Goal: Task Accomplishment & Management: Manage account settings

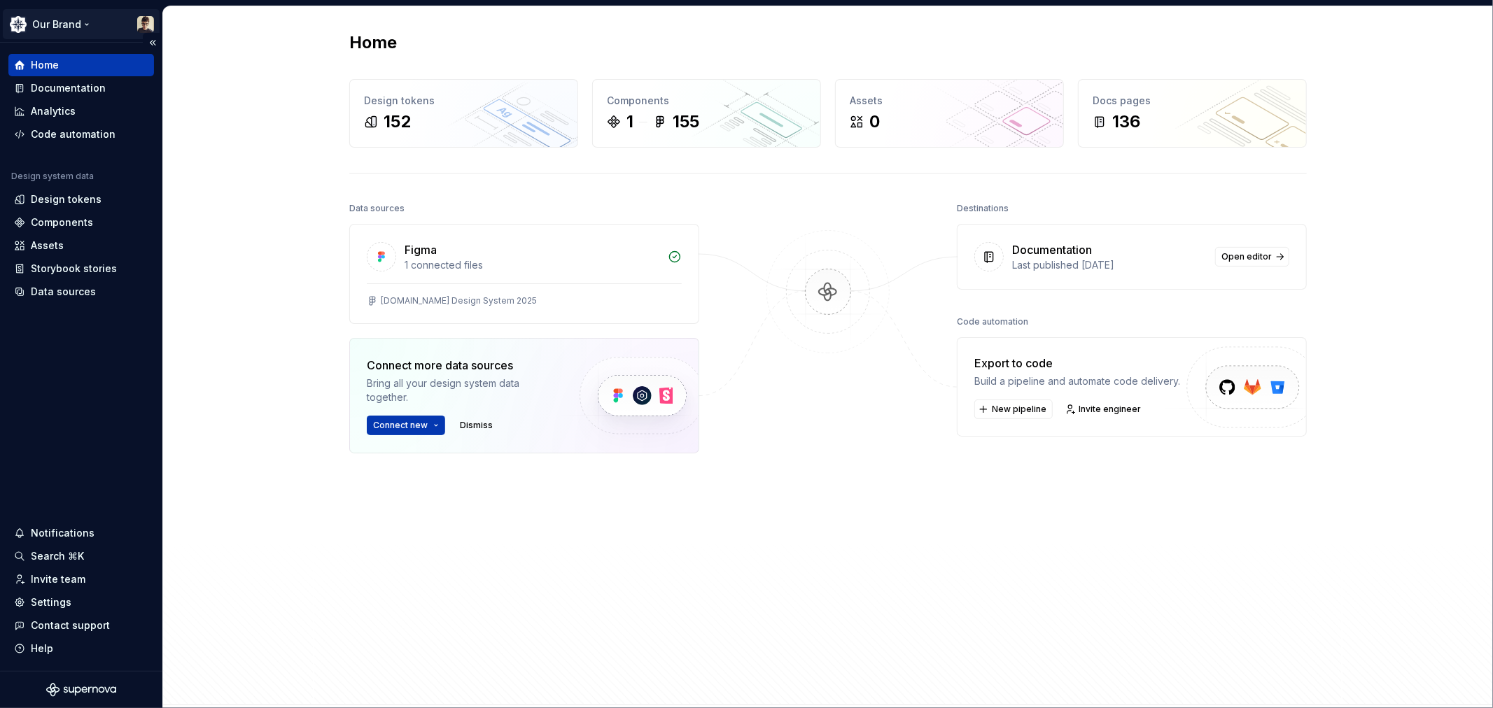
click at [82, 24] on html "Our Brand Home Documentation Analytics Code automation Design system data Desig…" at bounding box center [746, 354] width 1493 height 708
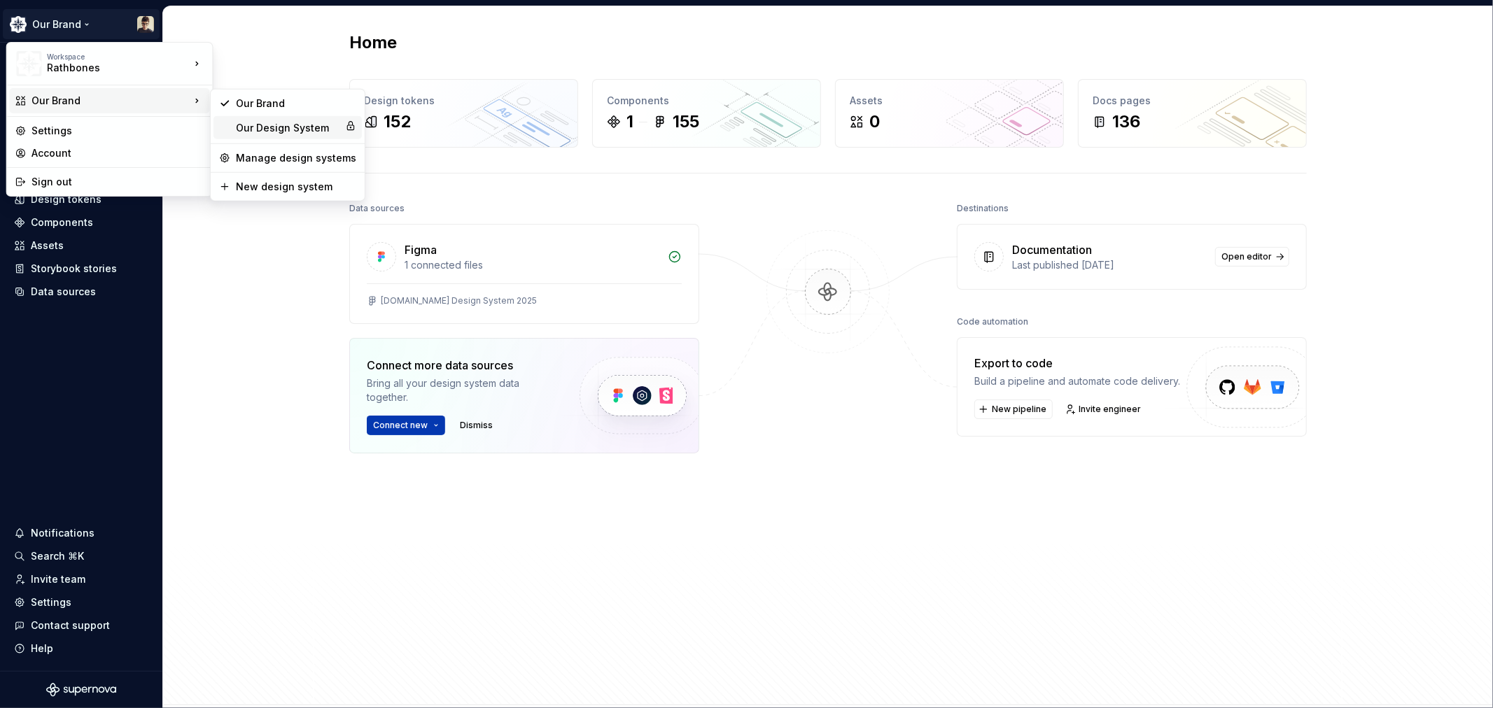
click at [248, 122] on div "Our Design System" at bounding box center [288, 127] width 104 height 14
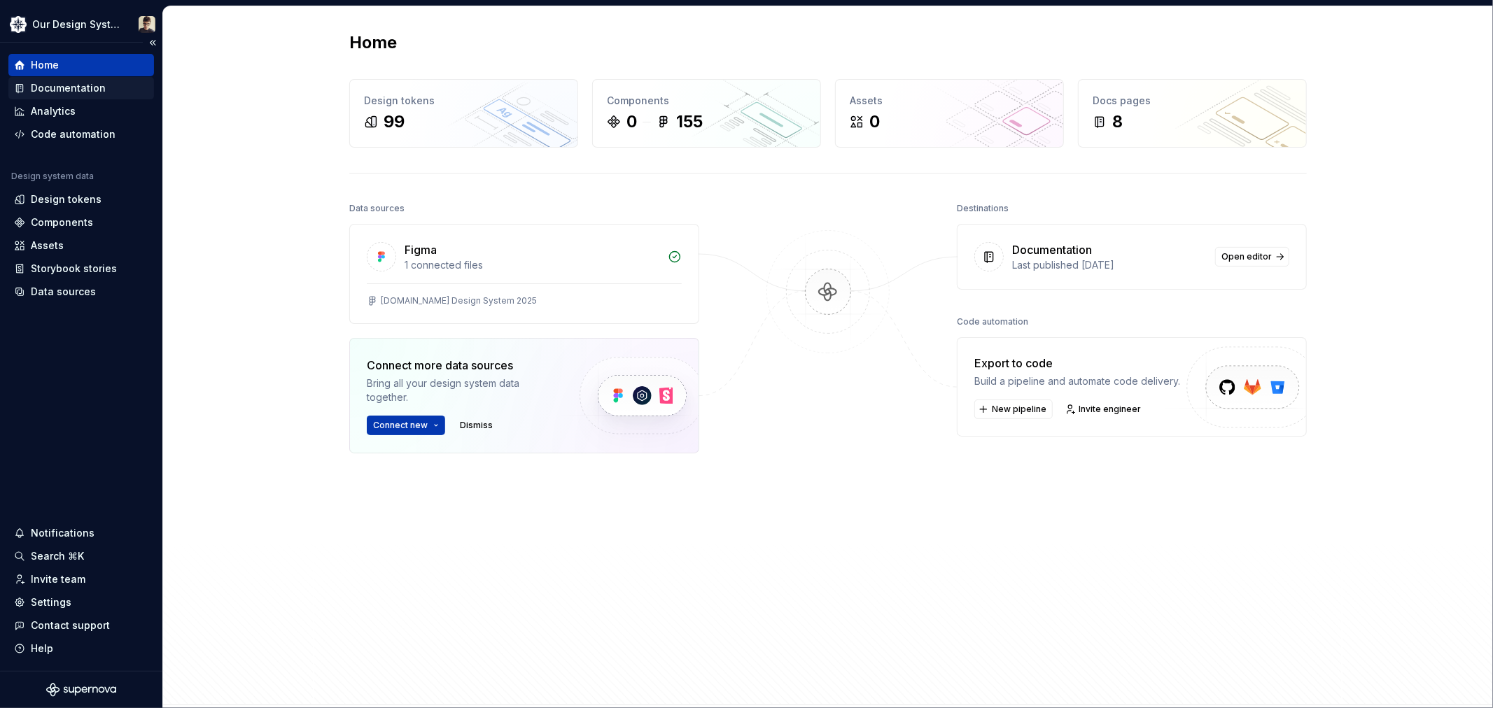
click at [103, 94] on div "Documentation" at bounding box center [81, 88] width 134 height 14
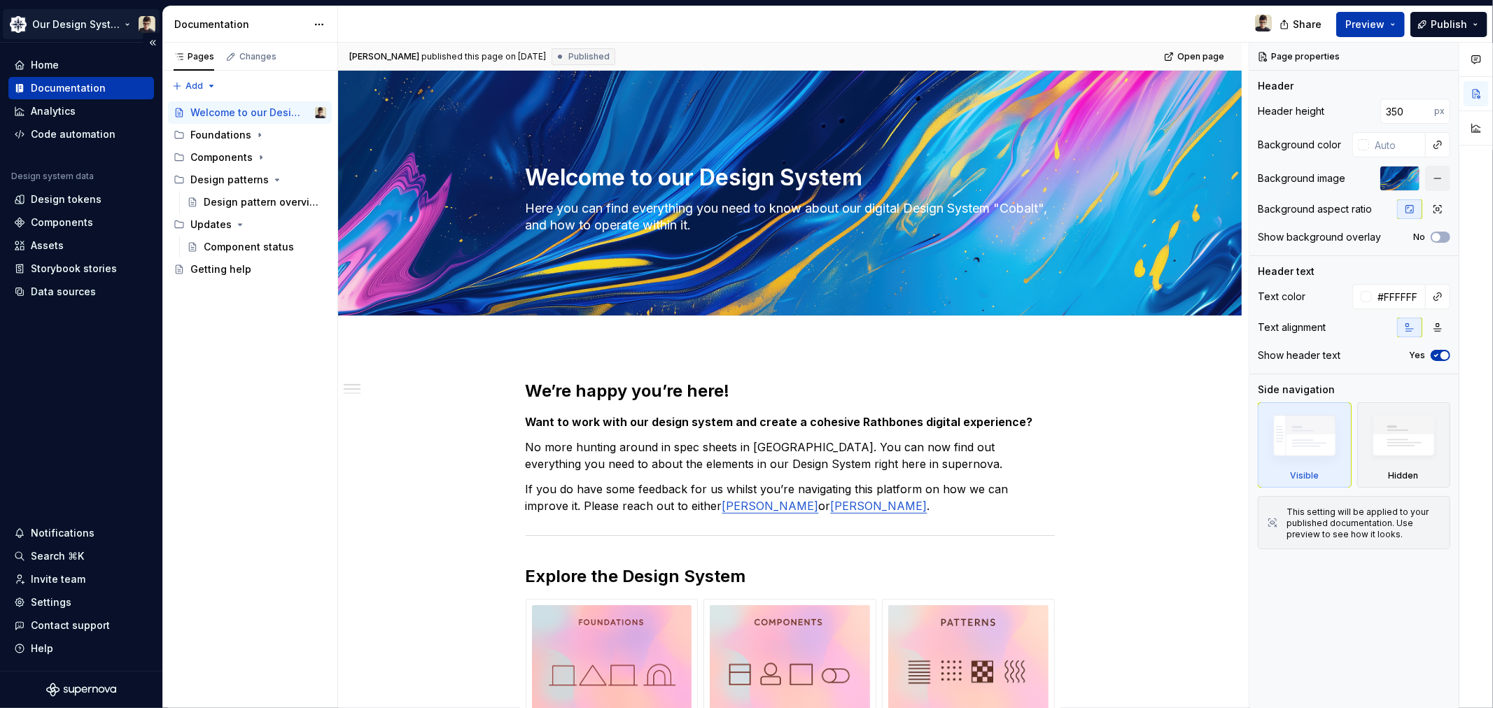
click at [126, 20] on html "Our Design System Home Documentation Analytics Code automation Design system da…" at bounding box center [746, 354] width 1493 height 708
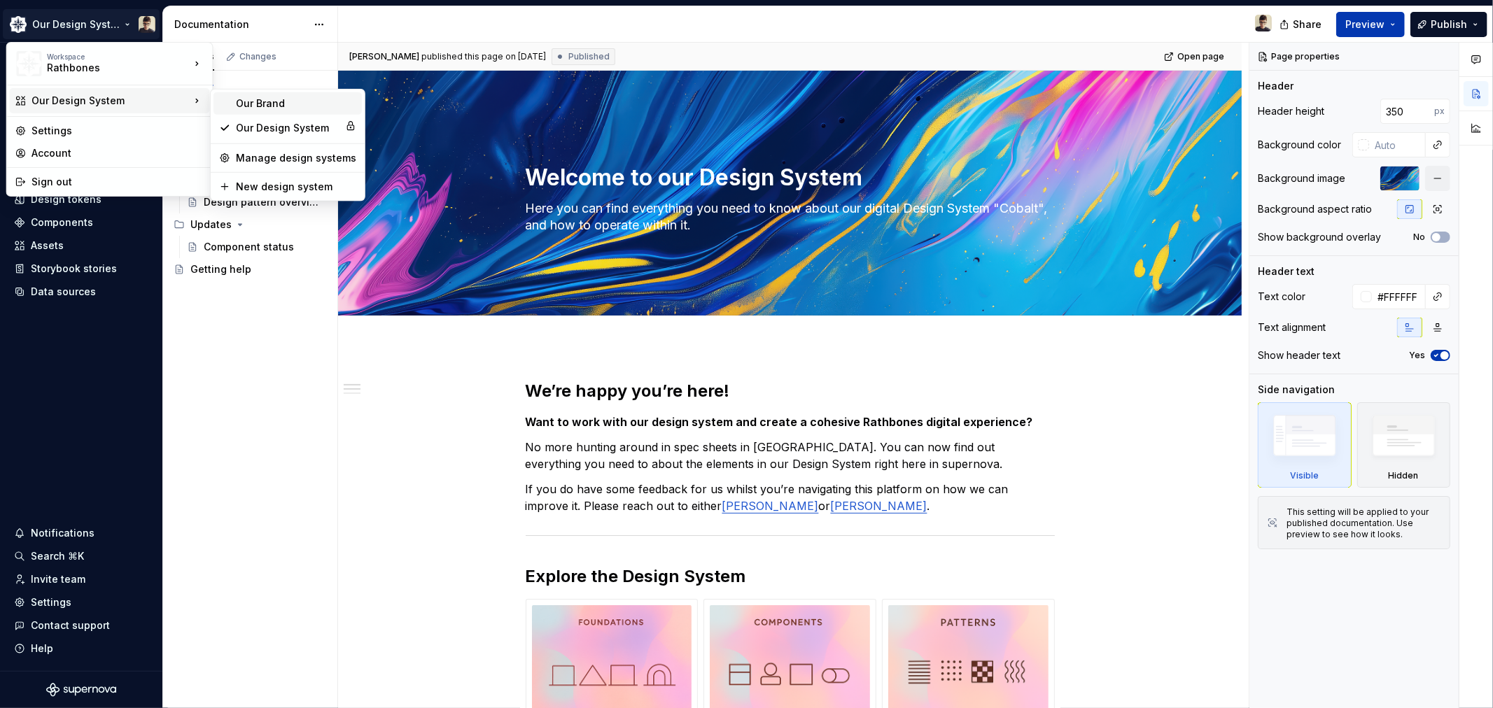
click at [245, 104] on div "Our Brand" at bounding box center [296, 104] width 120 height 14
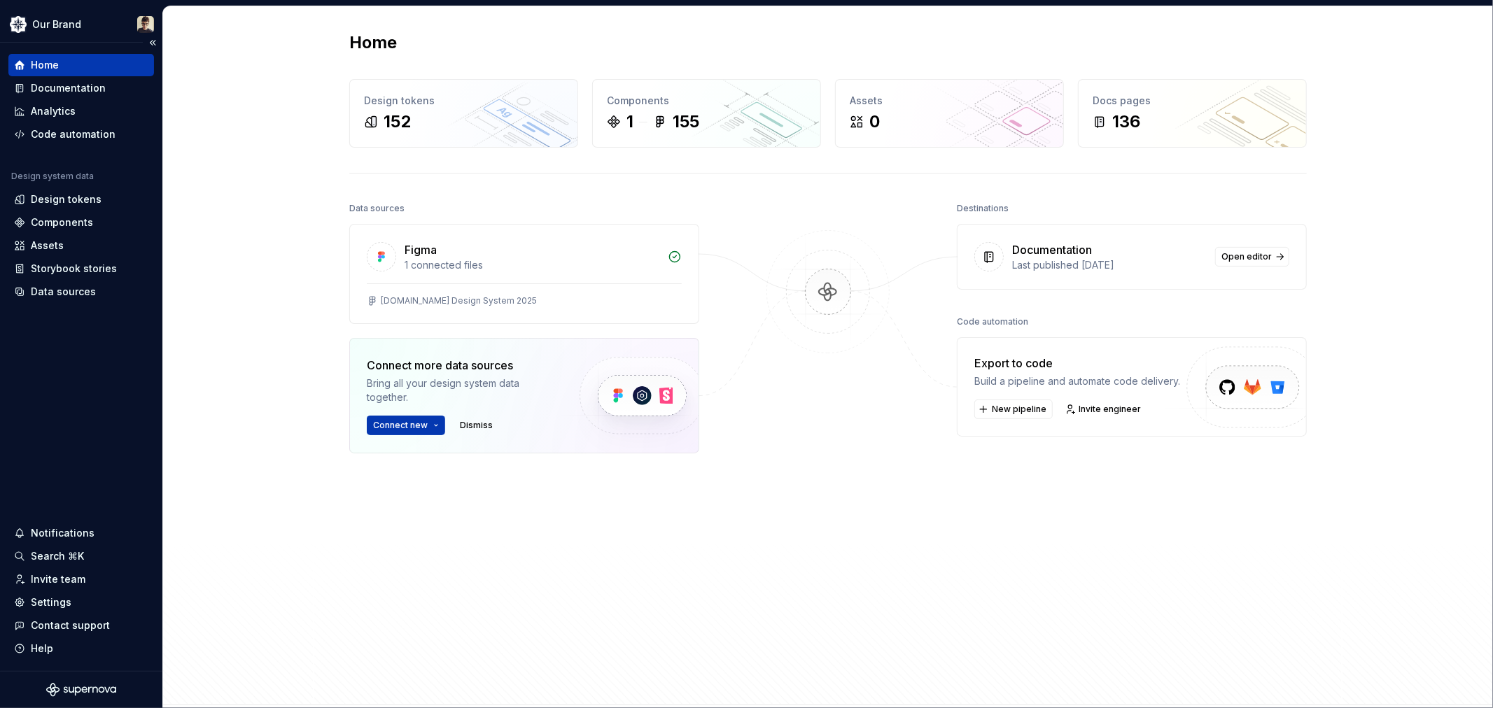
click at [68, 75] on div "Home" at bounding box center [81, 65] width 146 height 22
click at [68, 79] on div "Documentation" at bounding box center [81, 88] width 146 height 22
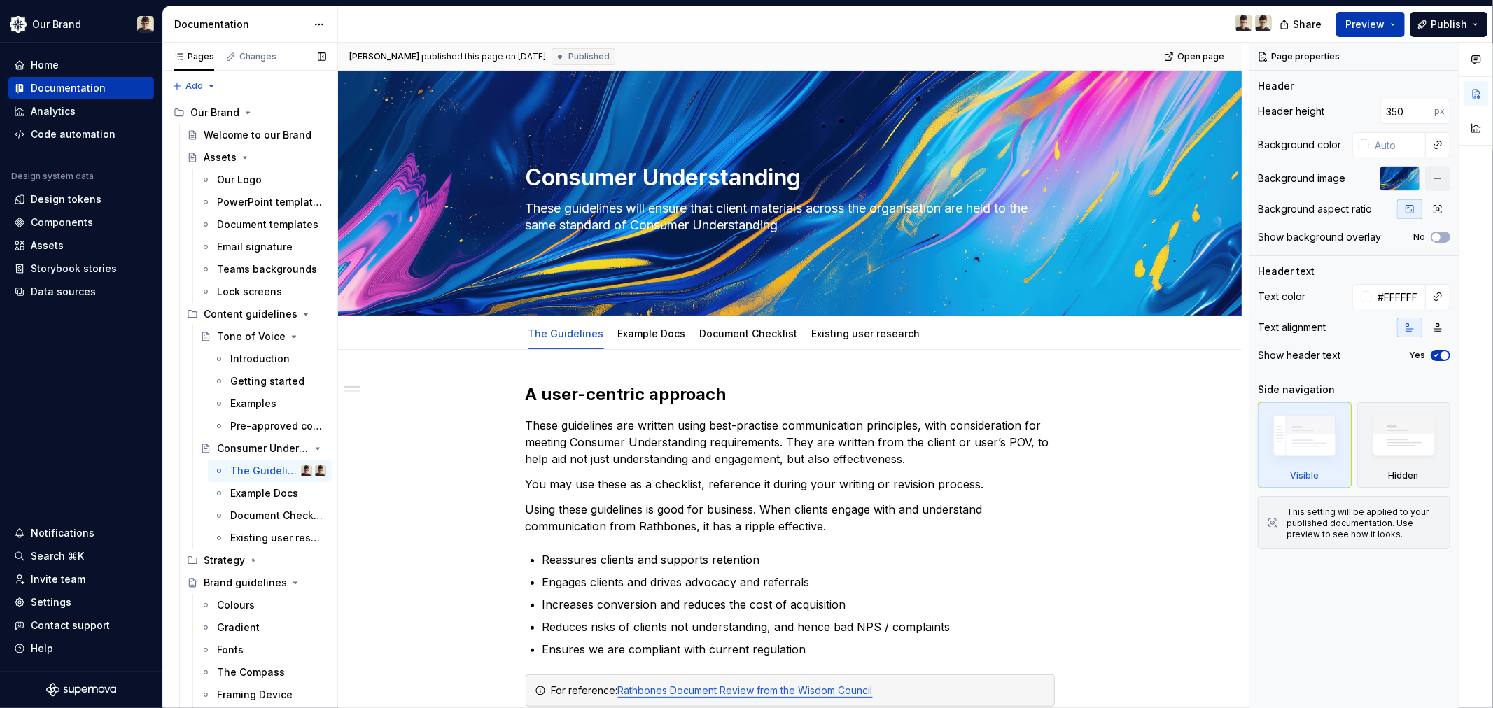
scroll to position [285, 0]
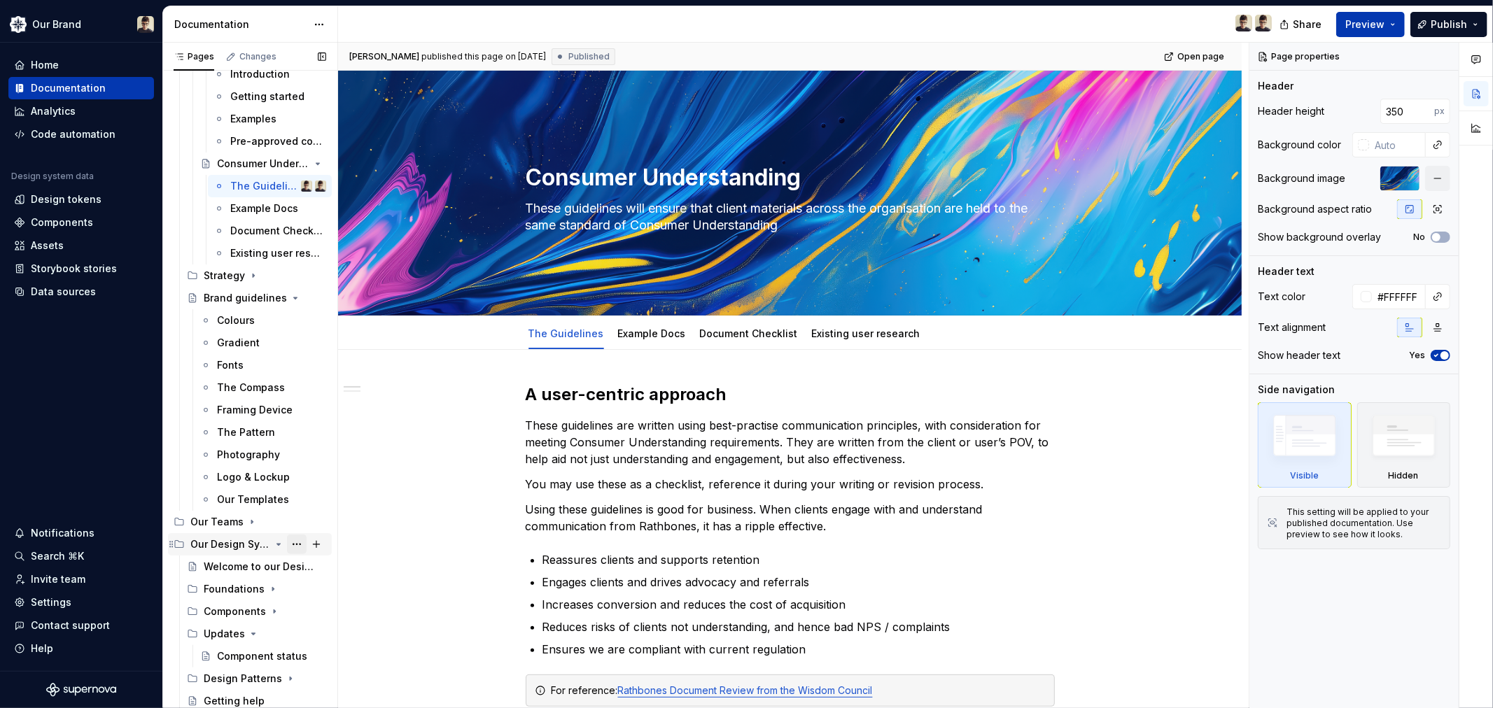
click at [289, 541] on button "Page tree" at bounding box center [297, 545] width 20 height 20
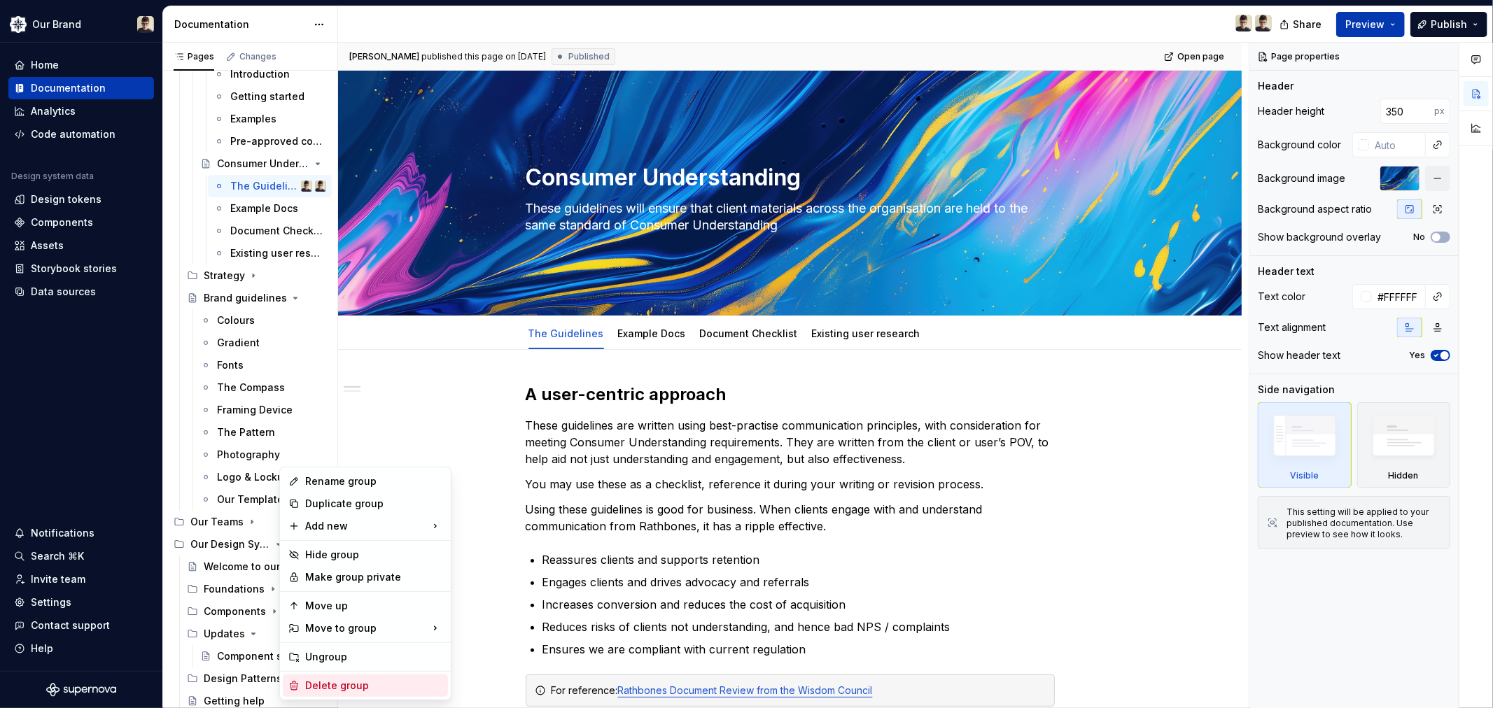
click at [330, 684] on div "Delete group" at bounding box center [373, 686] width 137 height 14
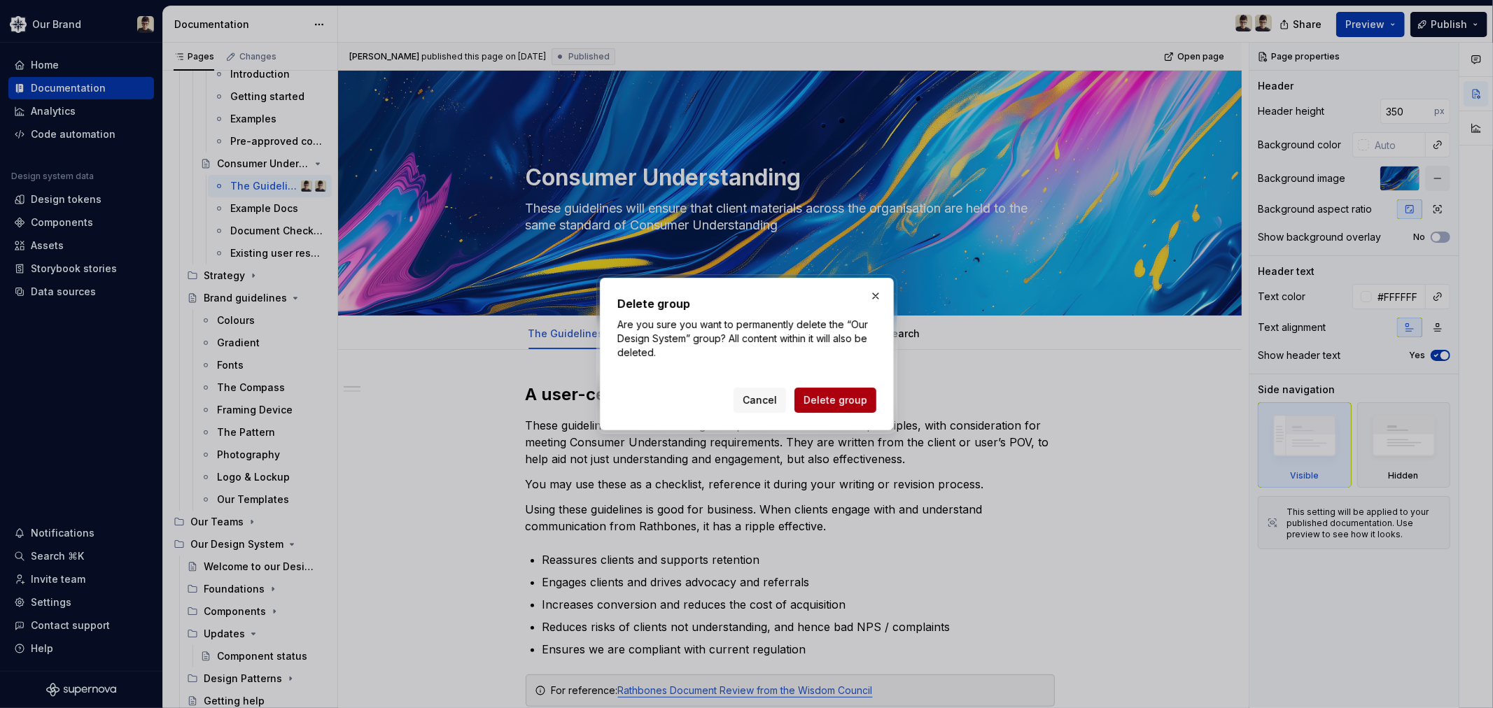
click at [842, 397] on span "Delete group" at bounding box center [835, 400] width 64 height 14
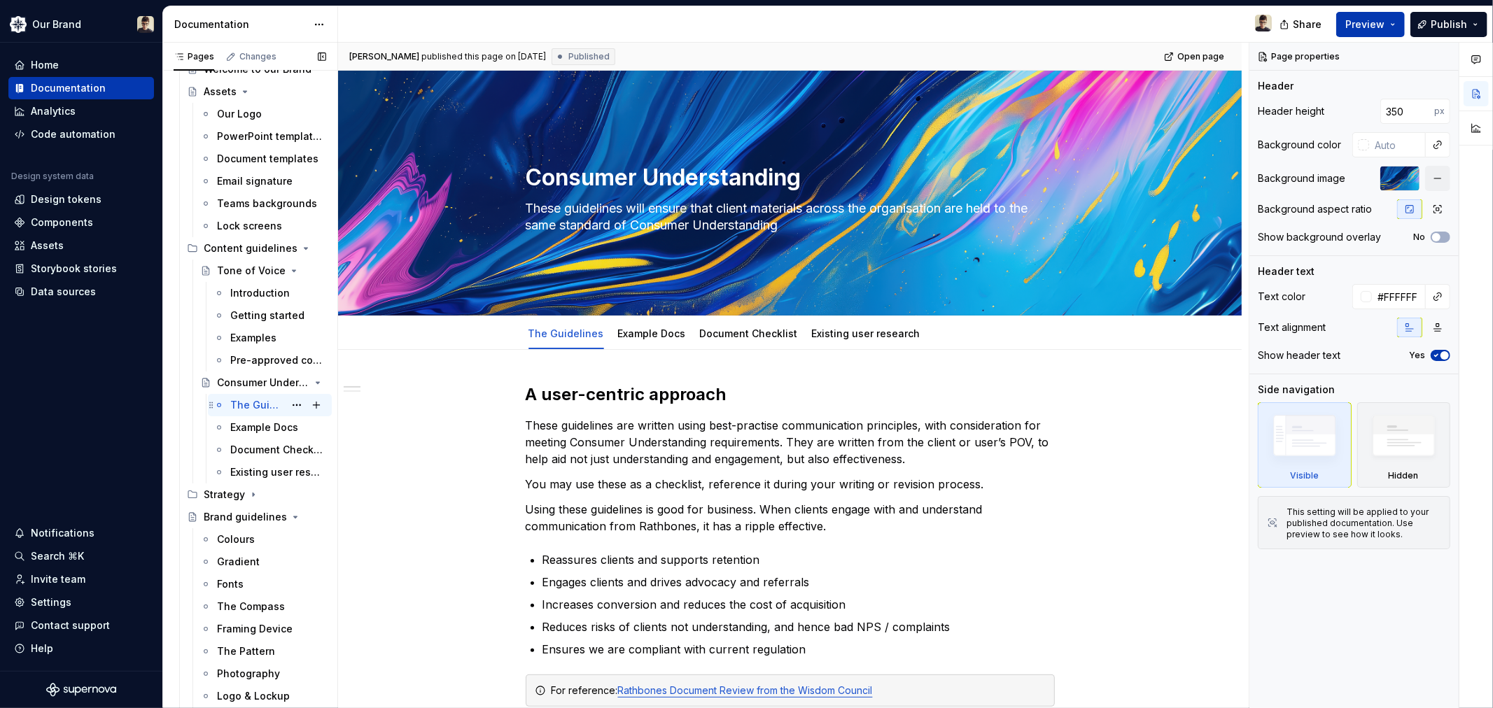
scroll to position [106, 0]
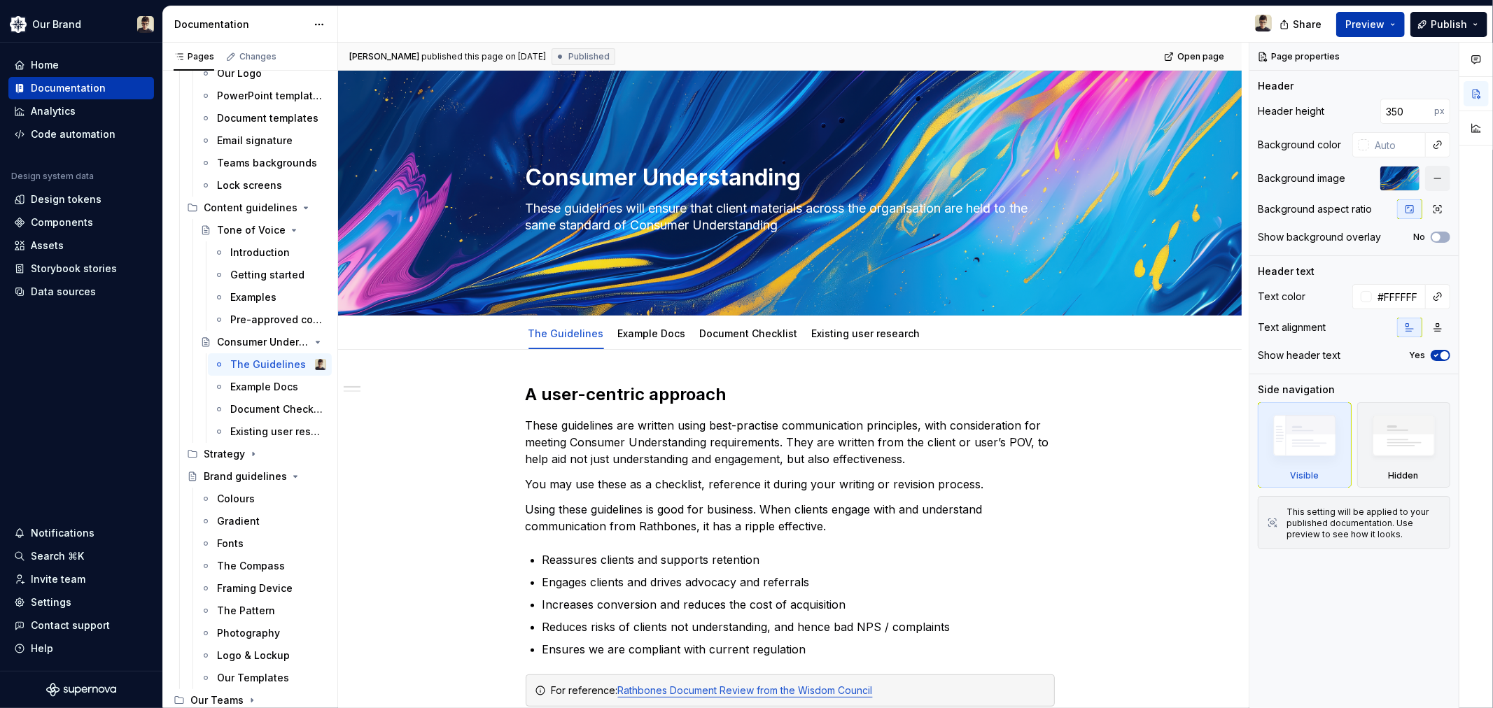
type textarea "*"
